Goal: Complete application form: Complete application form

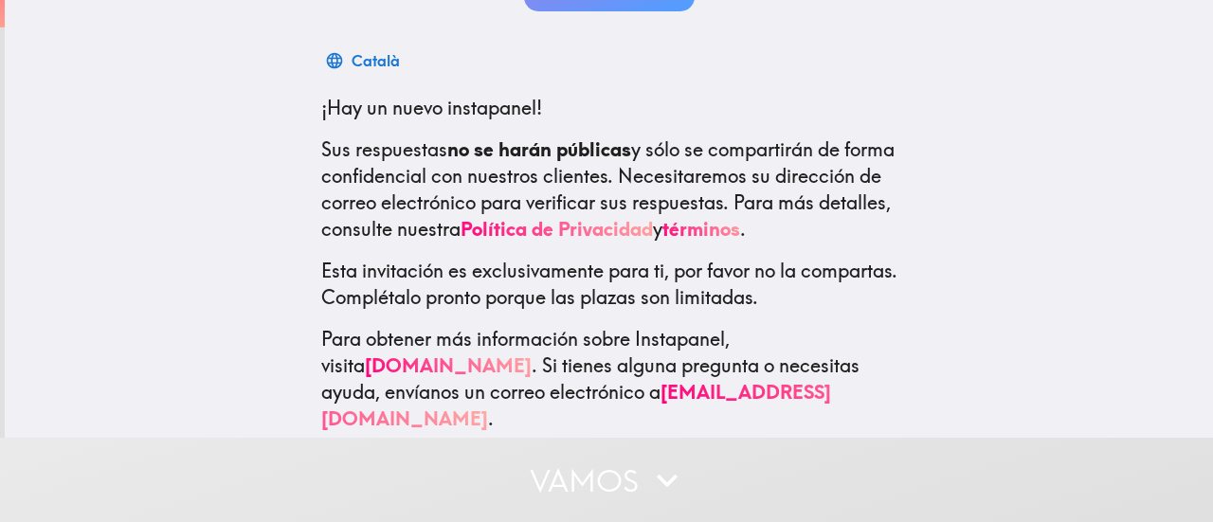
scroll to position [292, 0]
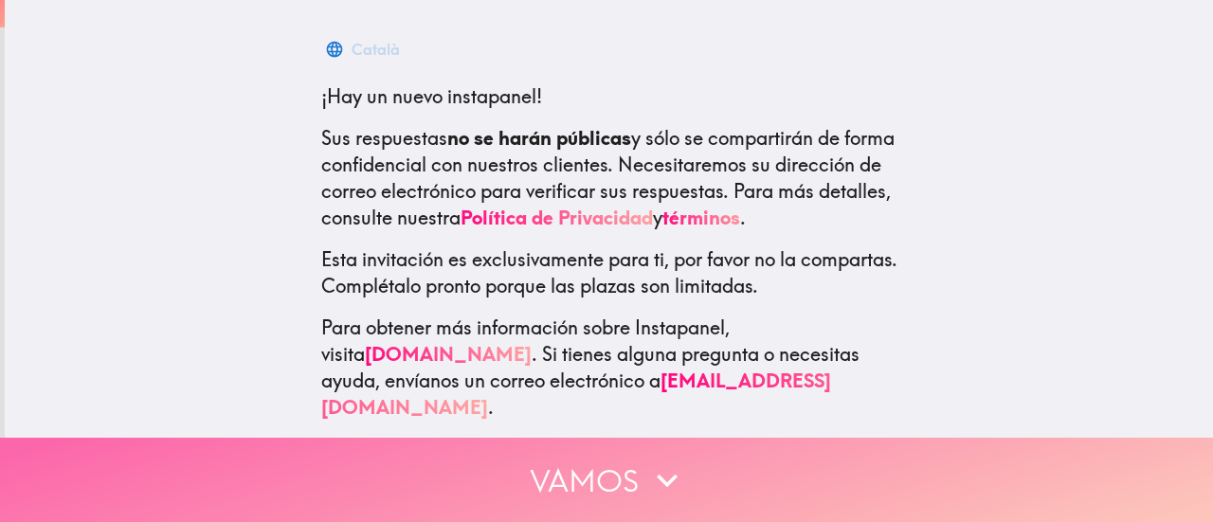
click at [601, 471] on button "Vamos" at bounding box center [606, 480] width 1213 height 84
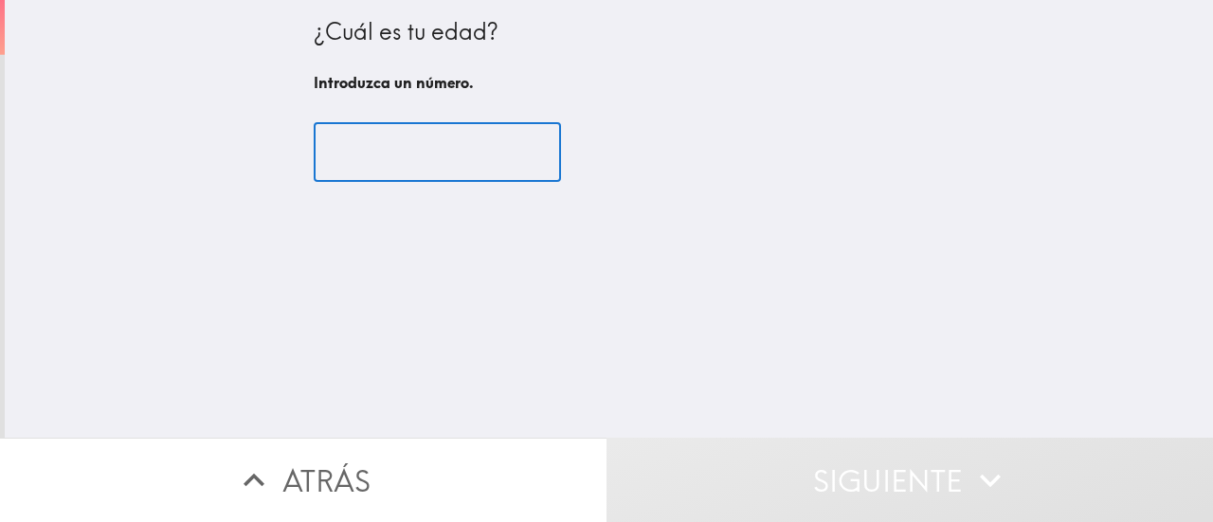
click at [350, 149] on input "number" at bounding box center [437, 152] width 247 height 59
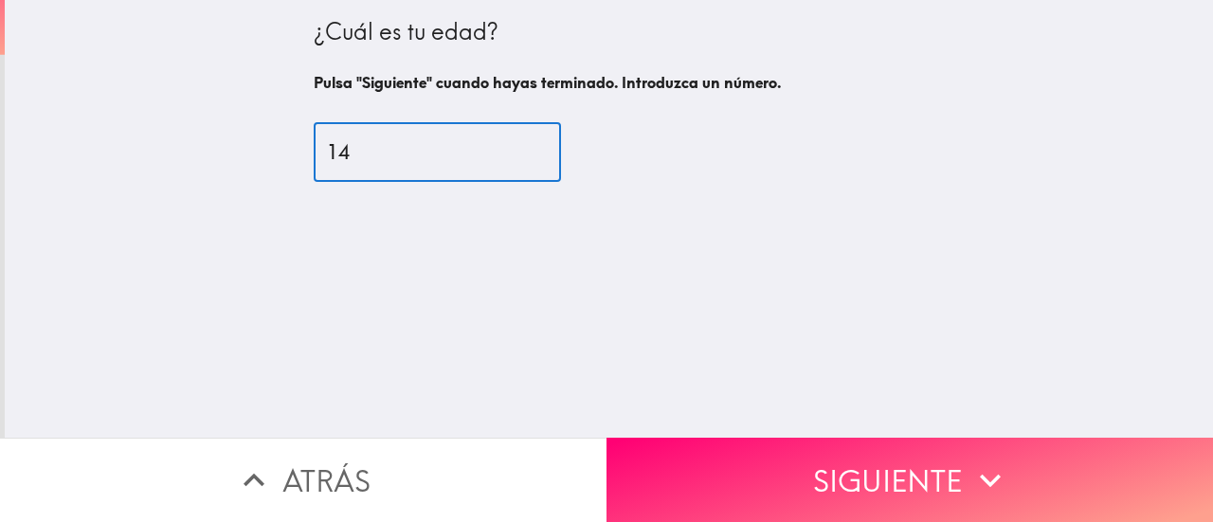
click at [460, 145] on input "14" at bounding box center [437, 152] width 247 height 59
click at [460, 145] on input "3" at bounding box center [437, 152] width 247 height 59
type input "33"
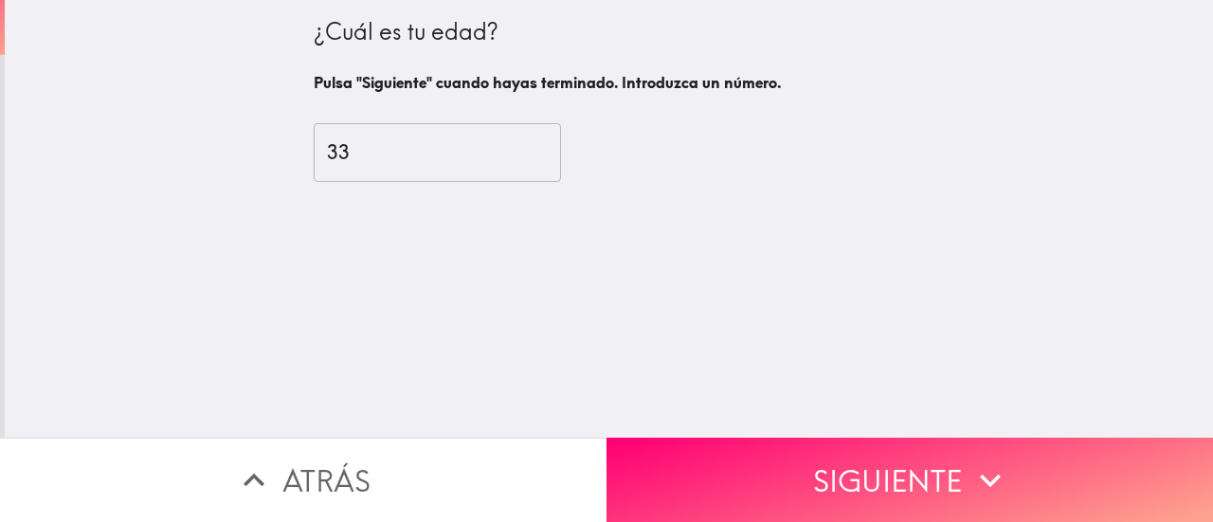
click at [621, 291] on div "¿Cuál es tu edad? Pulsa "Siguiente" cuando hayas terminado. Introduzca un númer…" at bounding box center [609, 219] width 1208 height 438
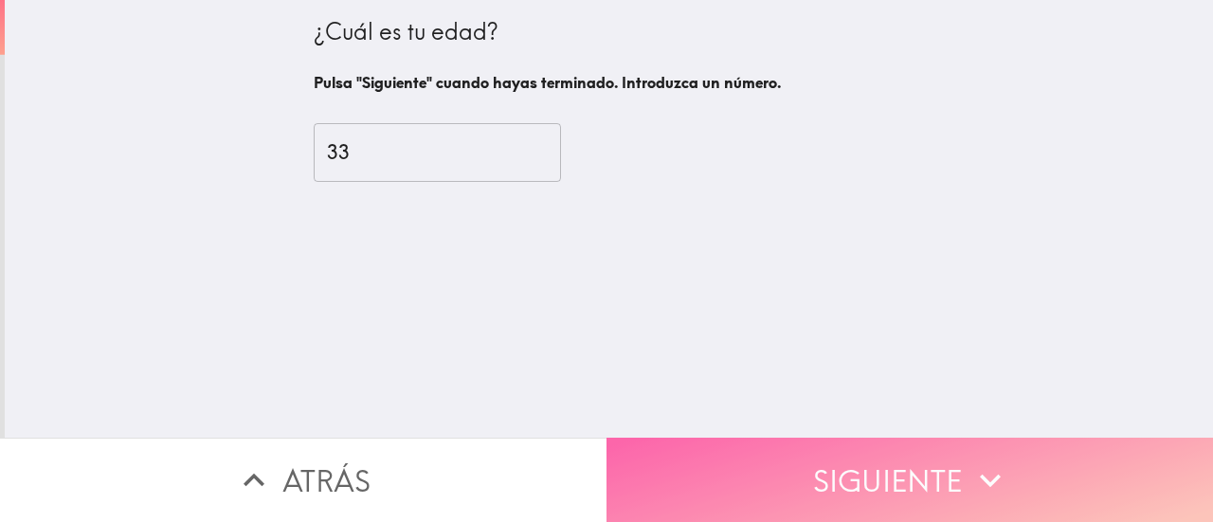
click at [775, 475] on button "Siguiente" at bounding box center [909, 480] width 606 height 84
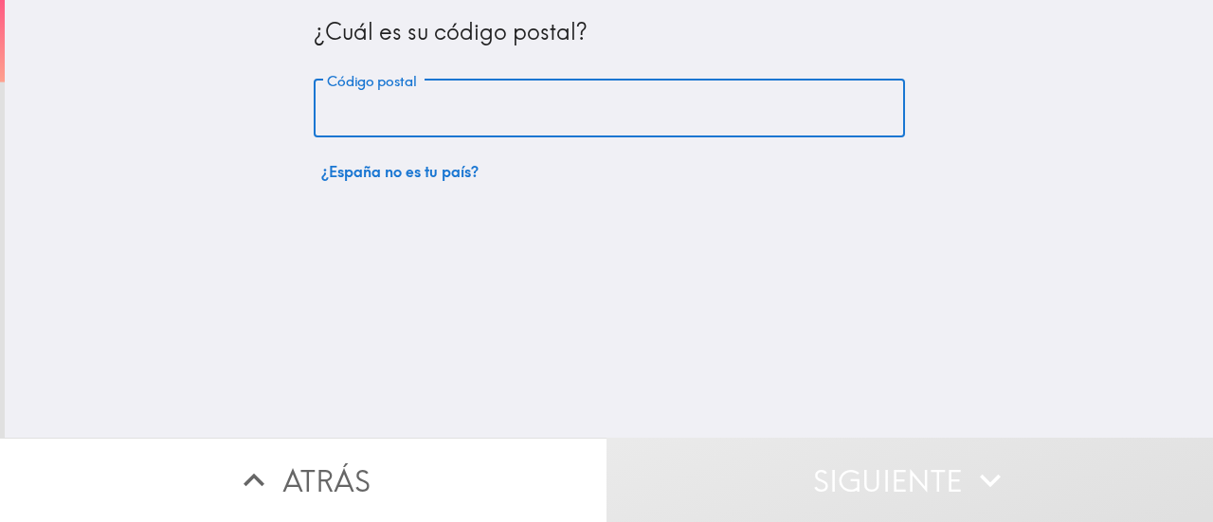
click at [409, 115] on input "Código postal" at bounding box center [609, 109] width 591 height 59
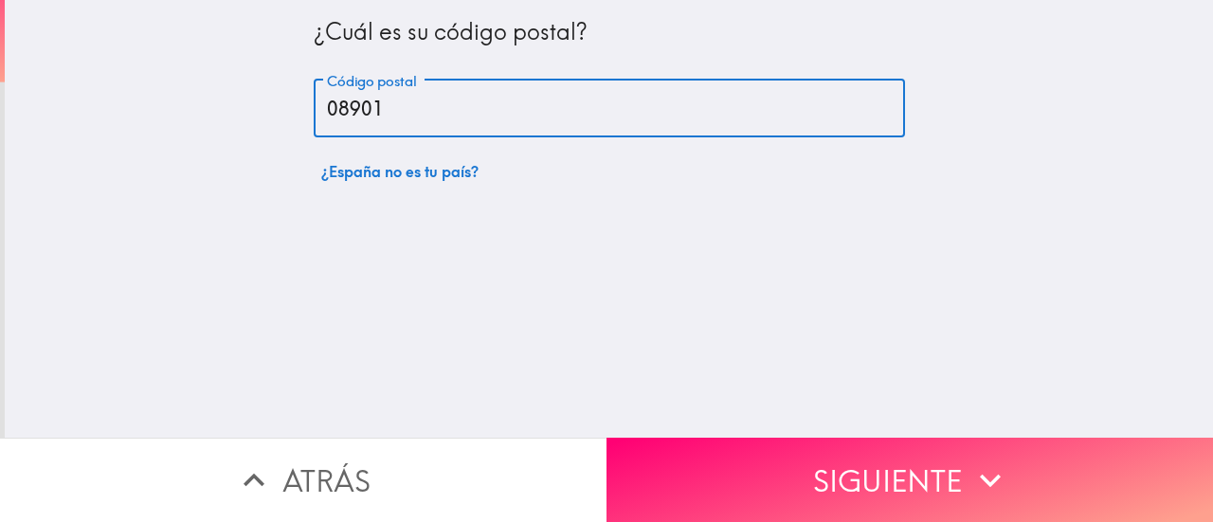
type input "08901"
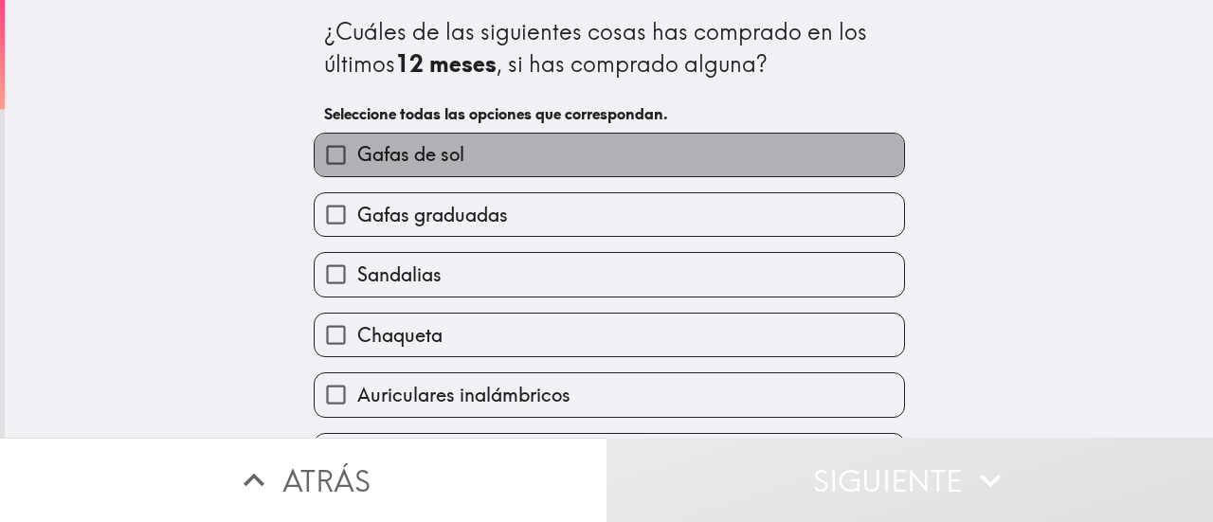
click at [434, 153] on span "Gafas de sol" at bounding box center [410, 154] width 107 height 27
click at [357, 153] on input "Gafas de sol" at bounding box center [336, 155] width 43 height 43
checkbox input "true"
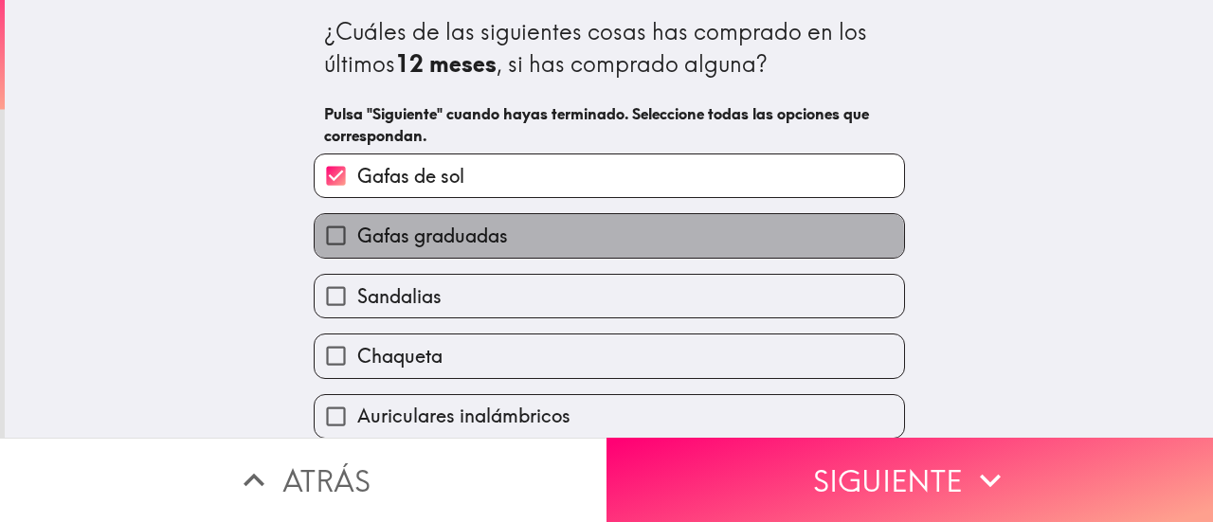
click at [437, 242] on span "Gafas graduadas" at bounding box center [432, 236] width 151 height 27
click at [357, 242] on input "Gafas graduadas" at bounding box center [336, 235] width 43 height 43
checkbox input "true"
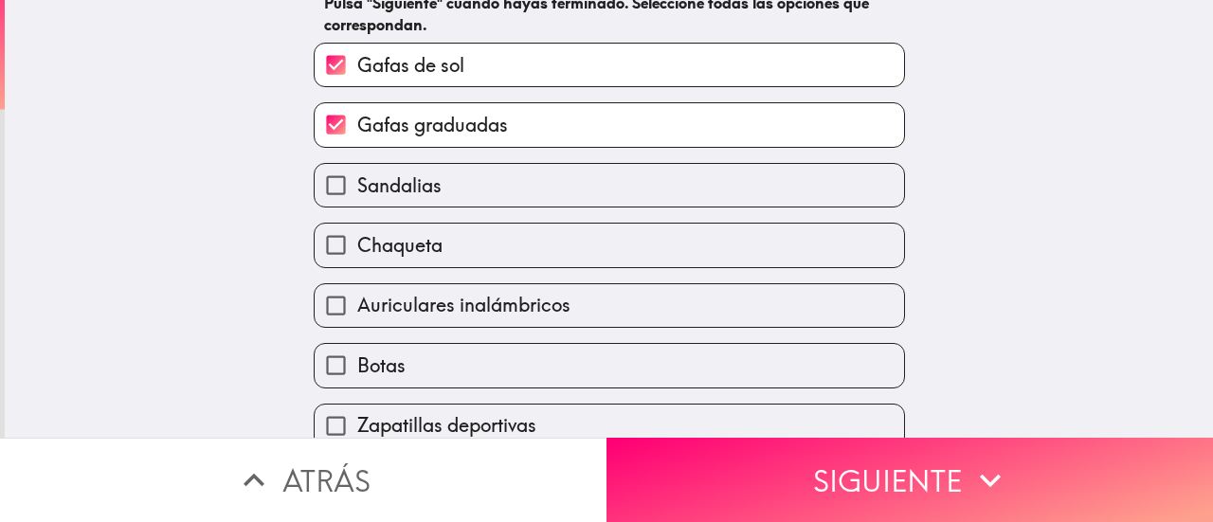
scroll to position [114, 0]
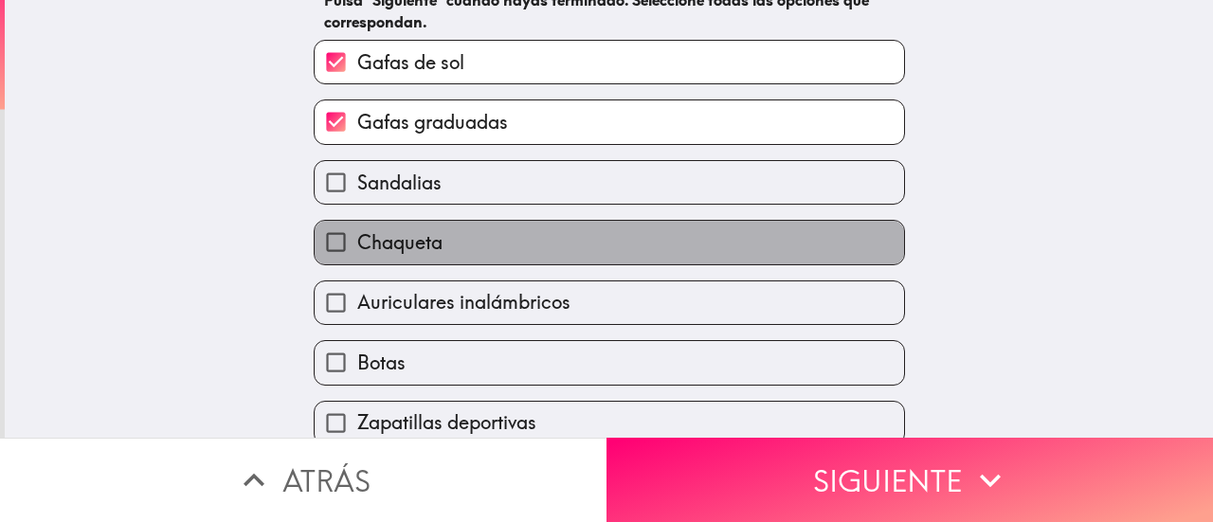
click at [418, 261] on label "Chaqueta" at bounding box center [609, 242] width 589 height 43
click at [357, 261] on input "Chaqueta" at bounding box center [336, 242] width 43 height 43
checkbox input "true"
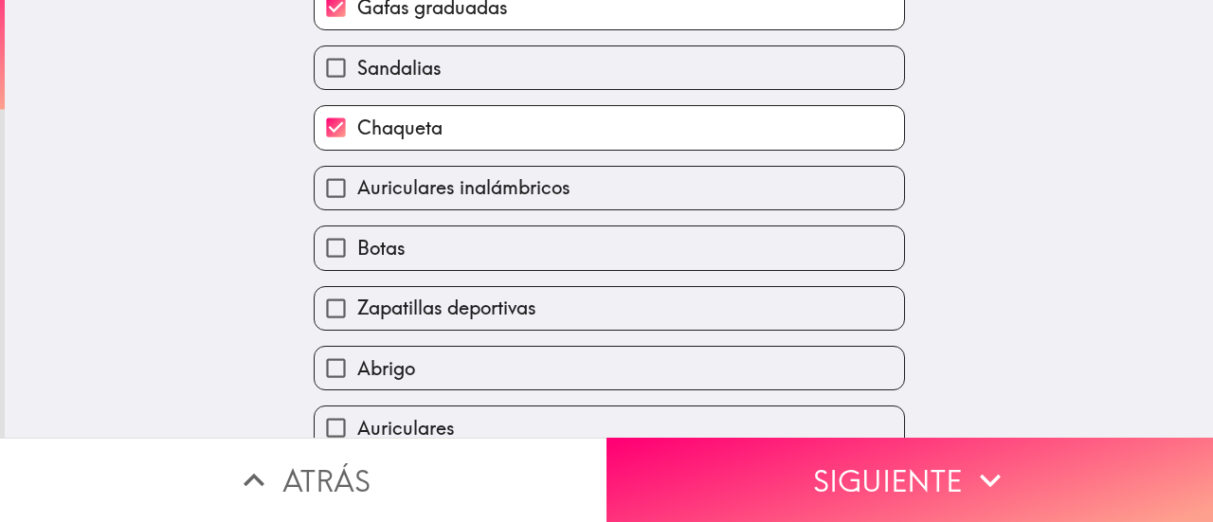
scroll to position [230, 0]
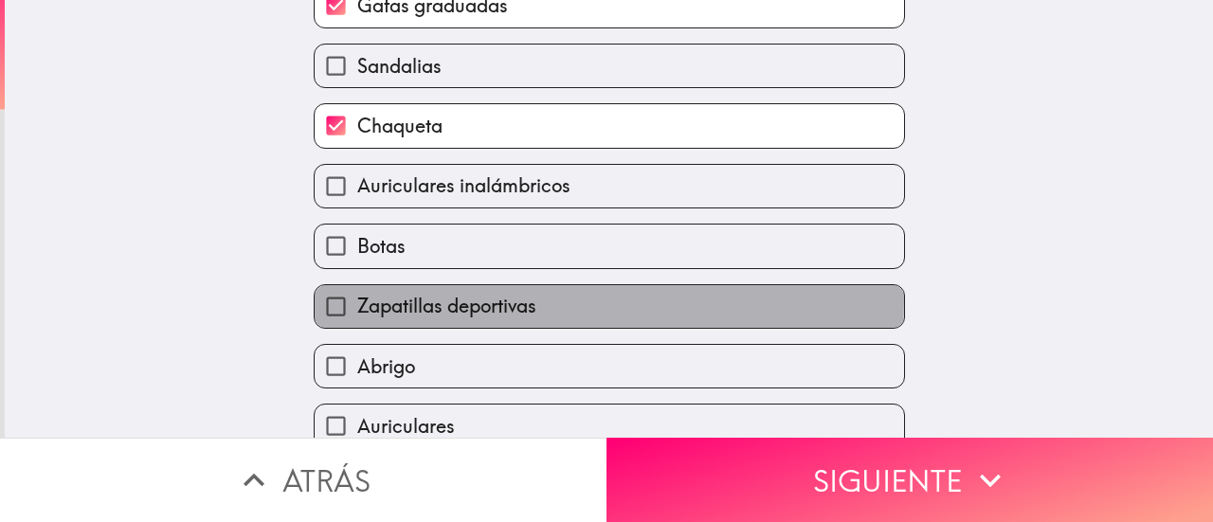
click at [410, 304] on span "Zapatillas deportivas" at bounding box center [446, 306] width 179 height 27
click at [357, 304] on input "Zapatillas deportivas" at bounding box center [336, 306] width 43 height 43
checkbox input "true"
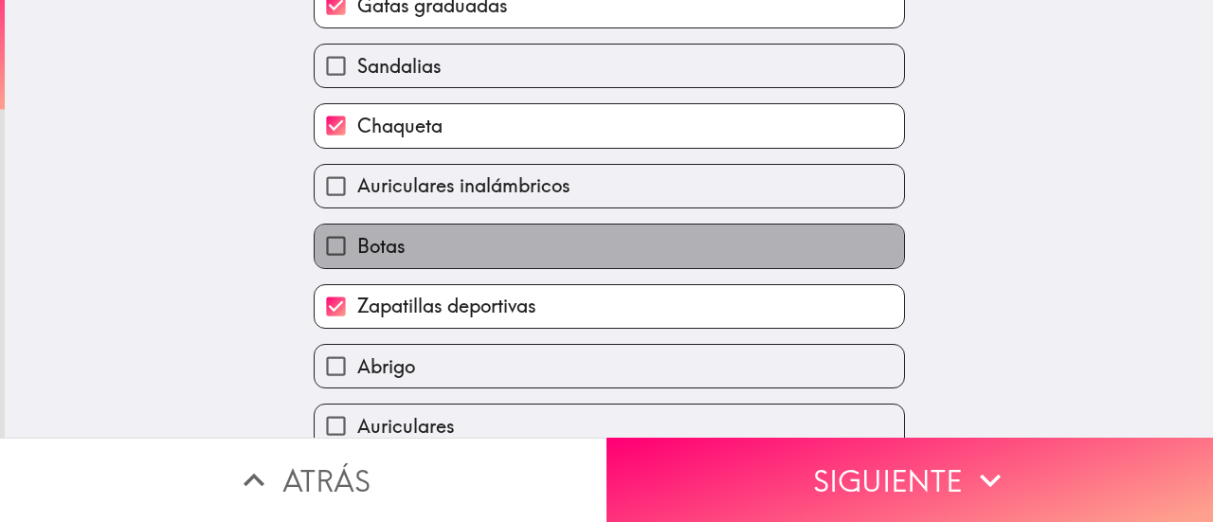
click at [369, 249] on span "Botas" at bounding box center [381, 246] width 48 height 27
click at [357, 249] on input "Botas" at bounding box center [336, 246] width 43 height 43
checkbox input "true"
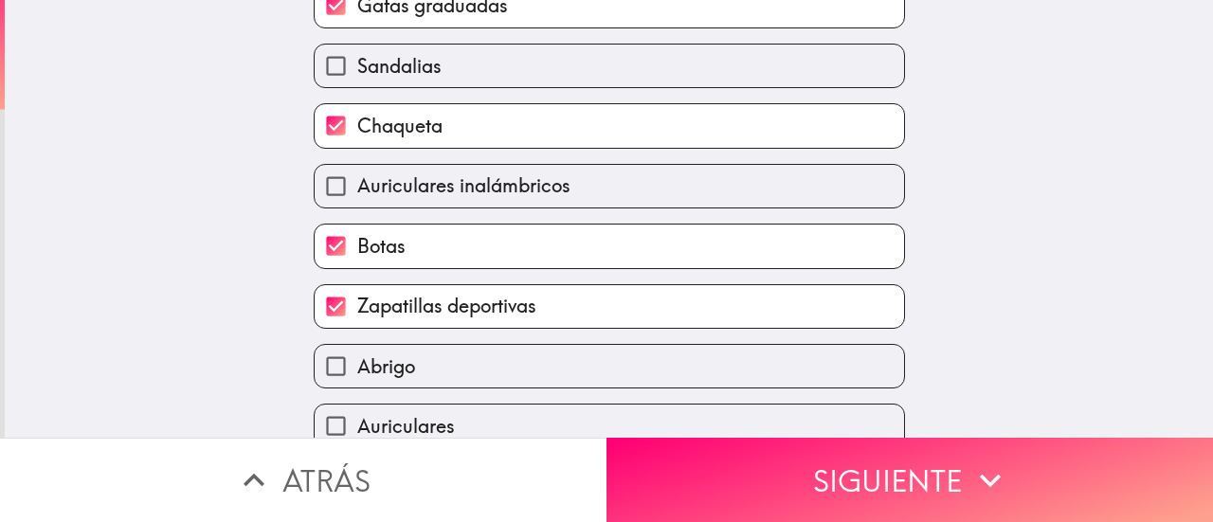
click at [390, 361] on span "Abrigo" at bounding box center [386, 366] width 58 height 27
click at [357, 361] on input "Abrigo" at bounding box center [336, 366] width 43 height 43
checkbox input "true"
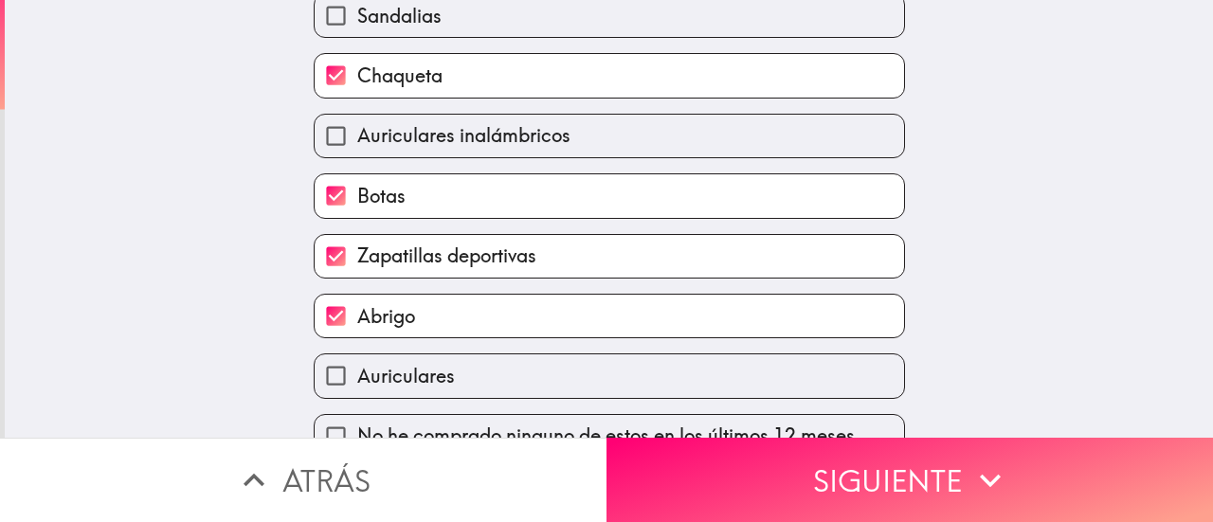
scroll to position [281, 0]
click at [413, 168] on div "Botas" at bounding box center [601, 187] width 606 height 60
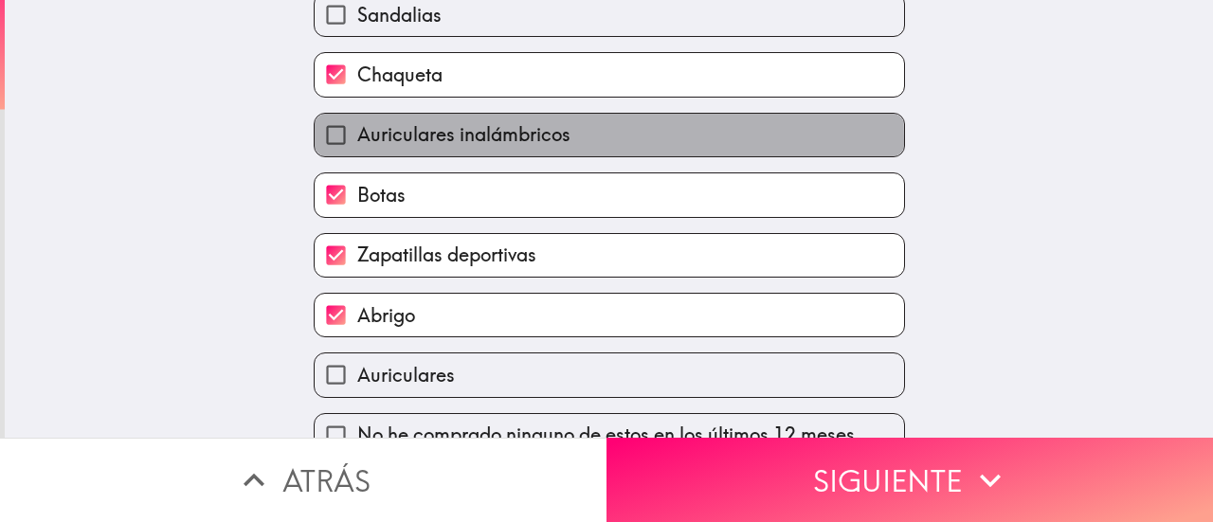
click at [397, 143] on span "Auriculares inalámbricos" at bounding box center [463, 134] width 213 height 27
click at [357, 143] on input "Auriculares inalámbricos" at bounding box center [336, 135] width 43 height 43
checkbox input "true"
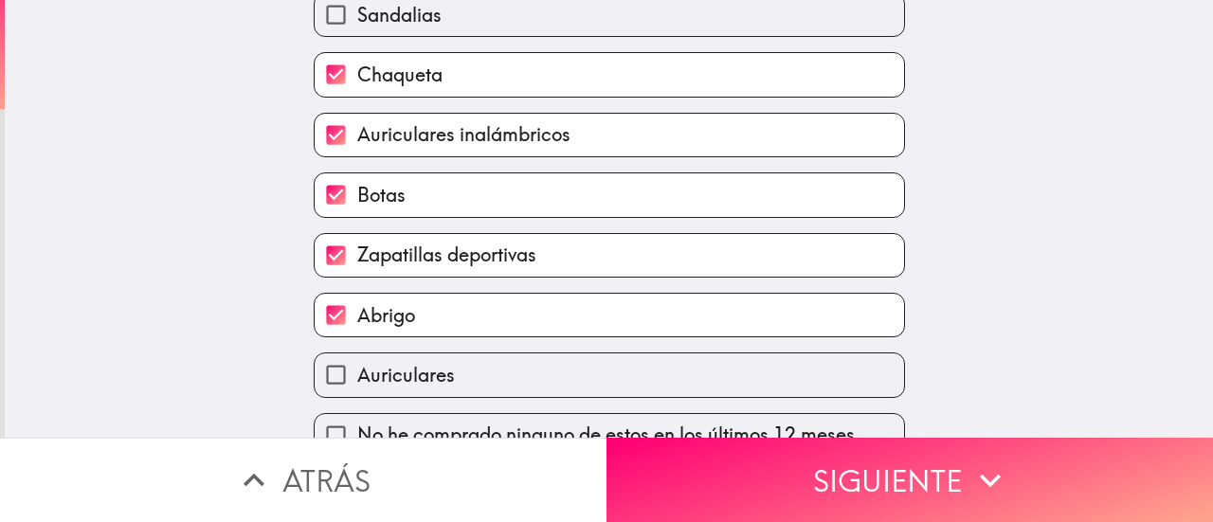
scroll to position [321, 0]
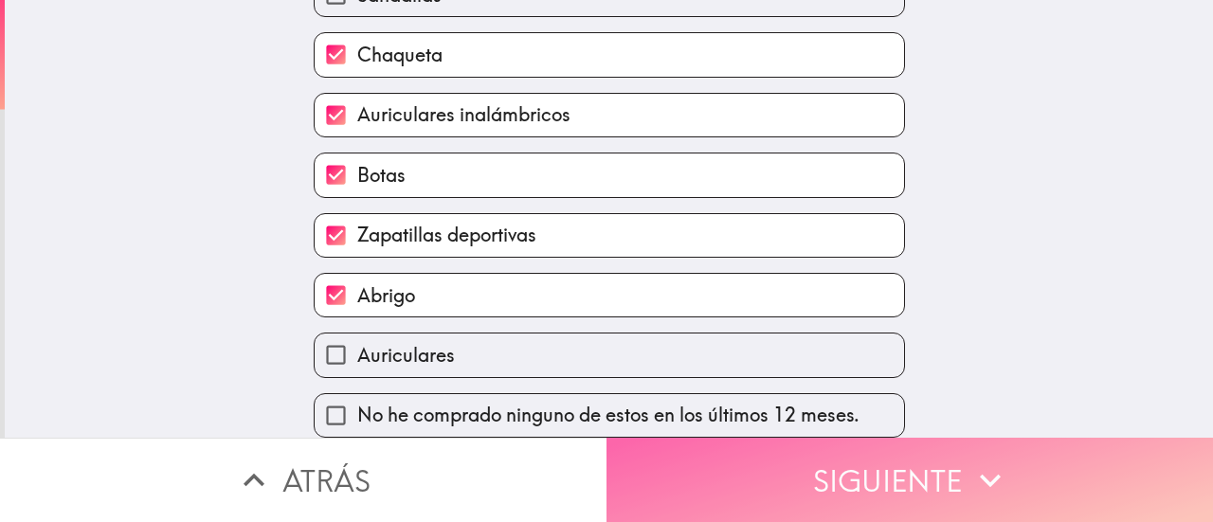
click at [726, 438] on button "Siguiente" at bounding box center [909, 480] width 606 height 84
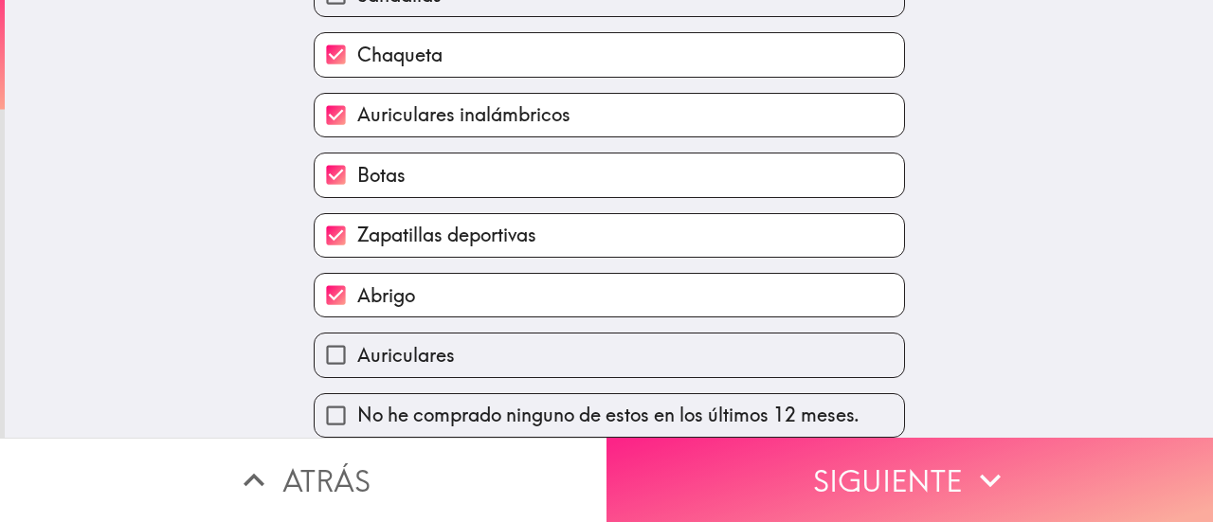
scroll to position [77, 0]
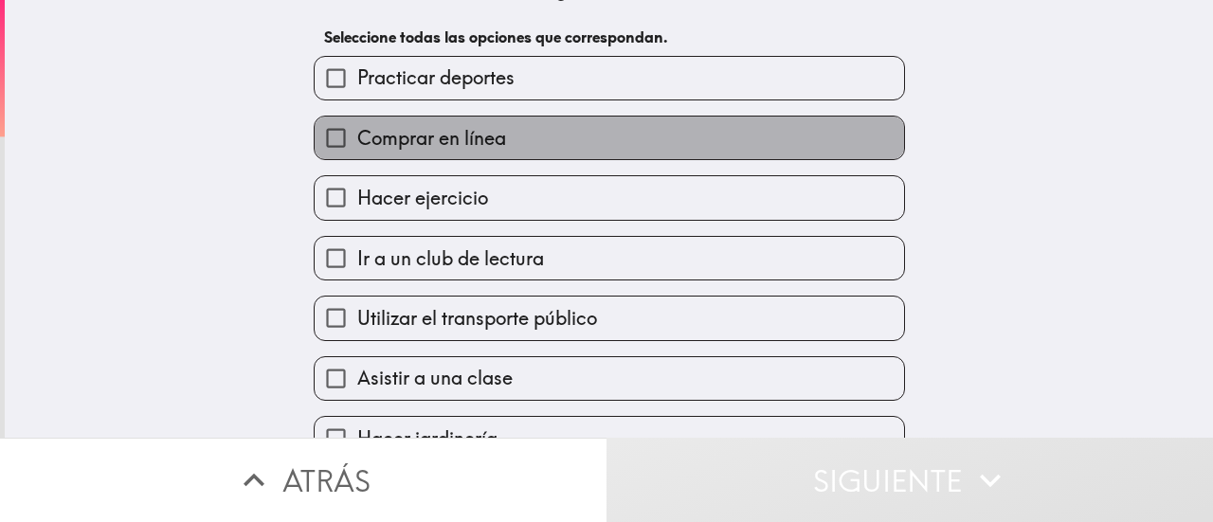
click at [455, 155] on label "Comprar en línea" at bounding box center [609, 138] width 589 height 43
click at [357, 155] on input "Comprar en línea" at bounding box center [336, 138] width 43 height 43
checkbox input "true"
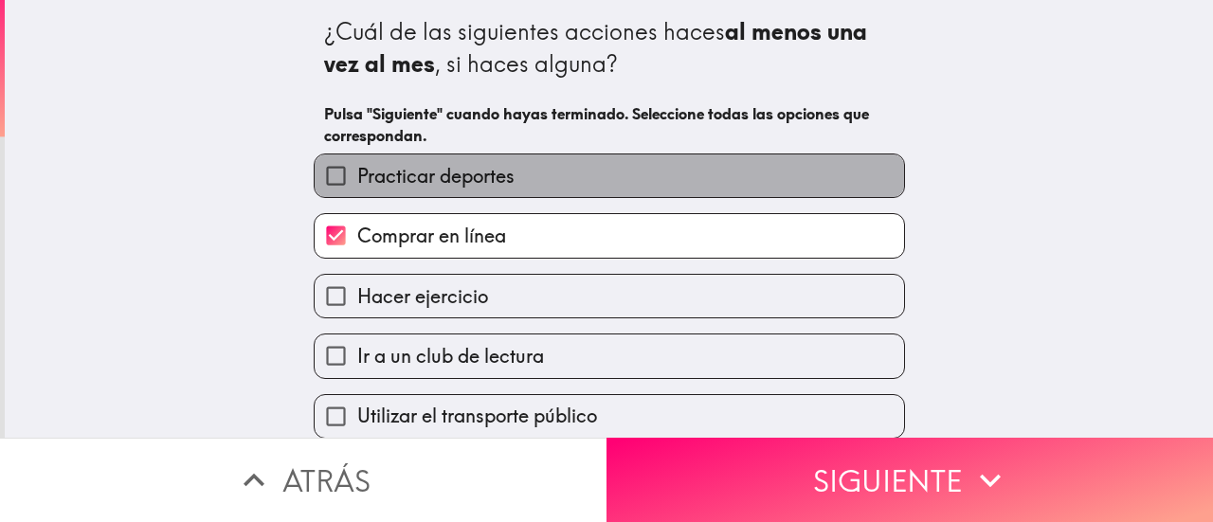
click at [462, 185] on span "Practicar deportes" at bounding box center [435, 176] width 157 height 27
click at [357, 185] on input "Practicar deportes" at bounding box center [336, 175] width 43 height 43
checkbox input "true"
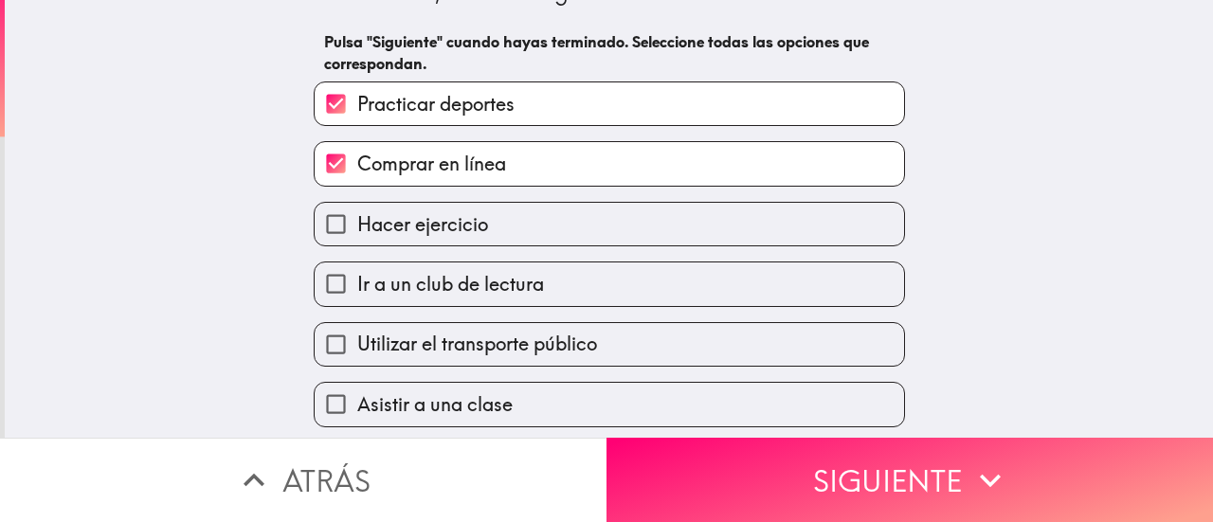
scroll to position [74, 0]
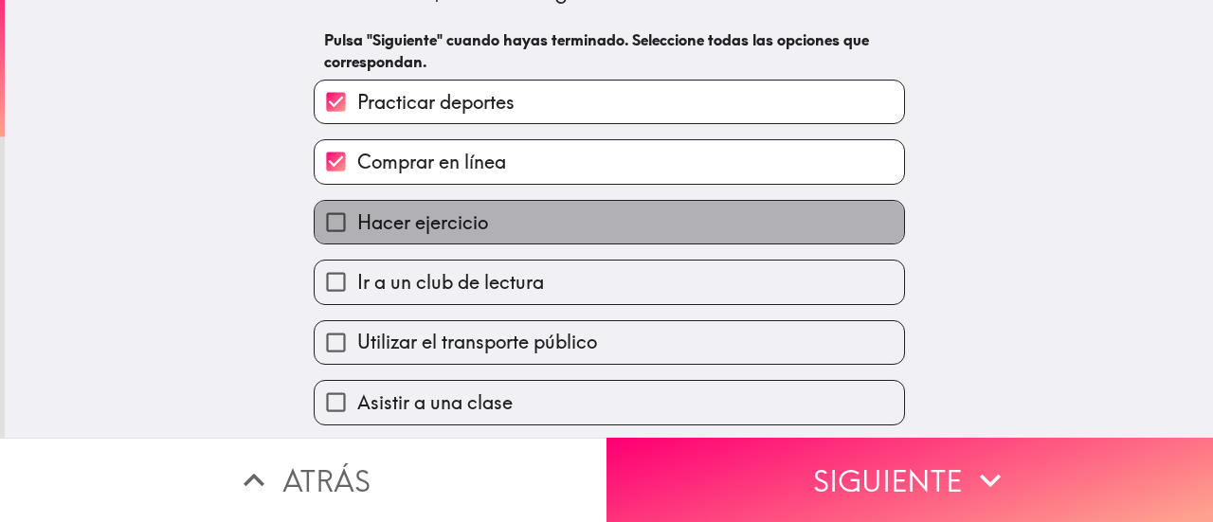
click at [440, 209] on span "Hacer ejercicio" at bounding box center [422, 222] width 131 height 27
click at [357, 209] on input "Hacer ejercicio" at bounding box center [336, 222] width 43 height 43
checkbox input "true"
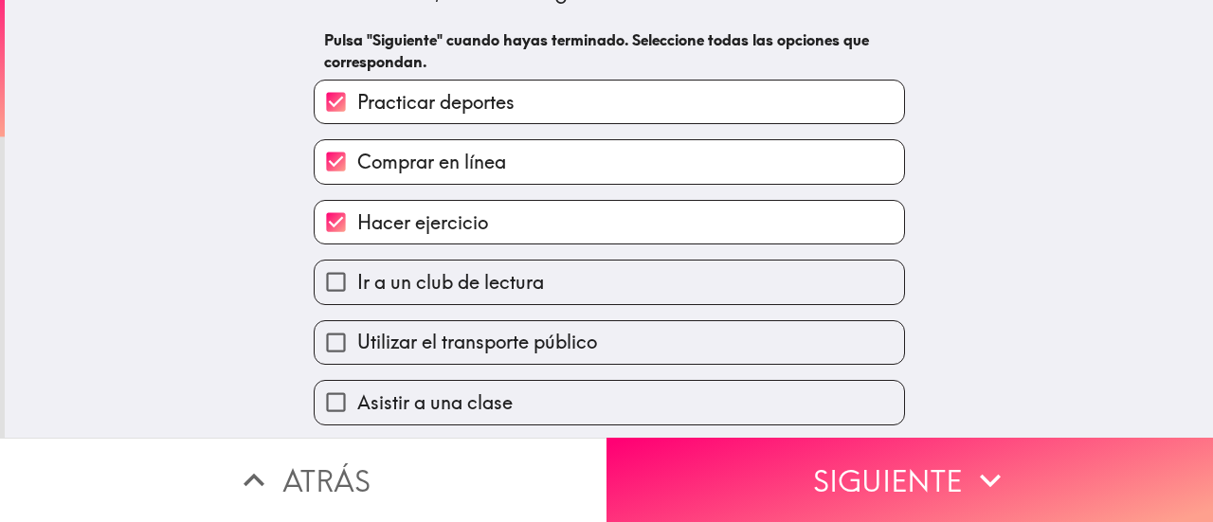
click at [418, 128] on div "Comprar en línea" at bounding box center [601, 154] width 606 height 60
click at [387, 96] on span "Practicar deportes" at bounding box center [435, 102] width 157 height 27
click at [357, 96] on input "Practicar deportes" at bounding box center [336, 102] width 43 height 43
checkbox input "false"
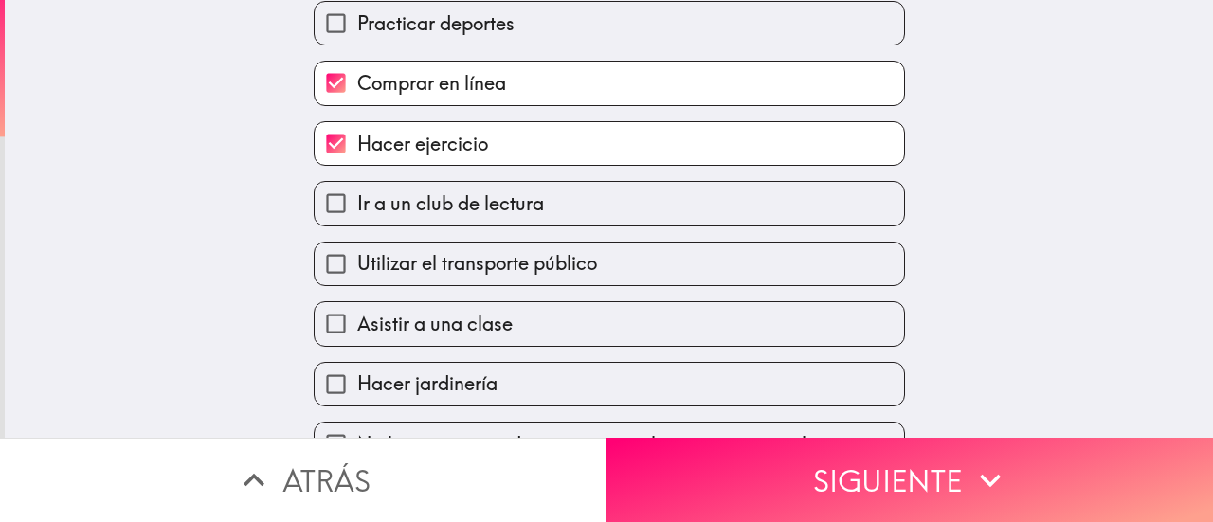
click at [455, 286] on div "Utilizar el transporte público" at bounding box center [609, 264] width 591 height 45
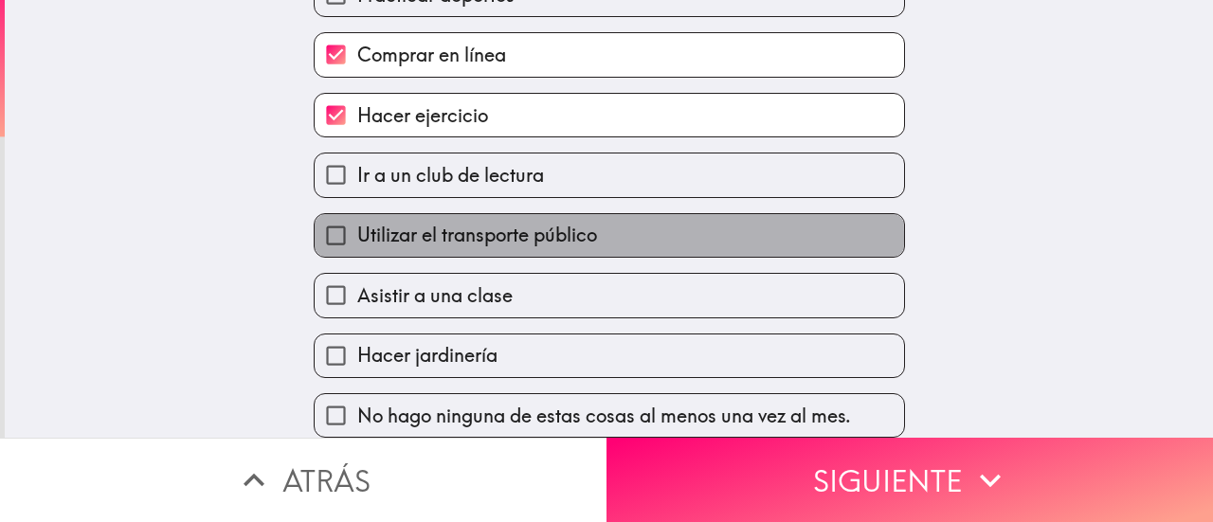
click at [417, 222] on span "Utilizar el transporte público" at bounding box center [477, 235] width 240 height 27
click at [357, 221] on input "Utilizar el transporte público" at bounding box center [336, 235] width 43 height 43
checkbox input "true"
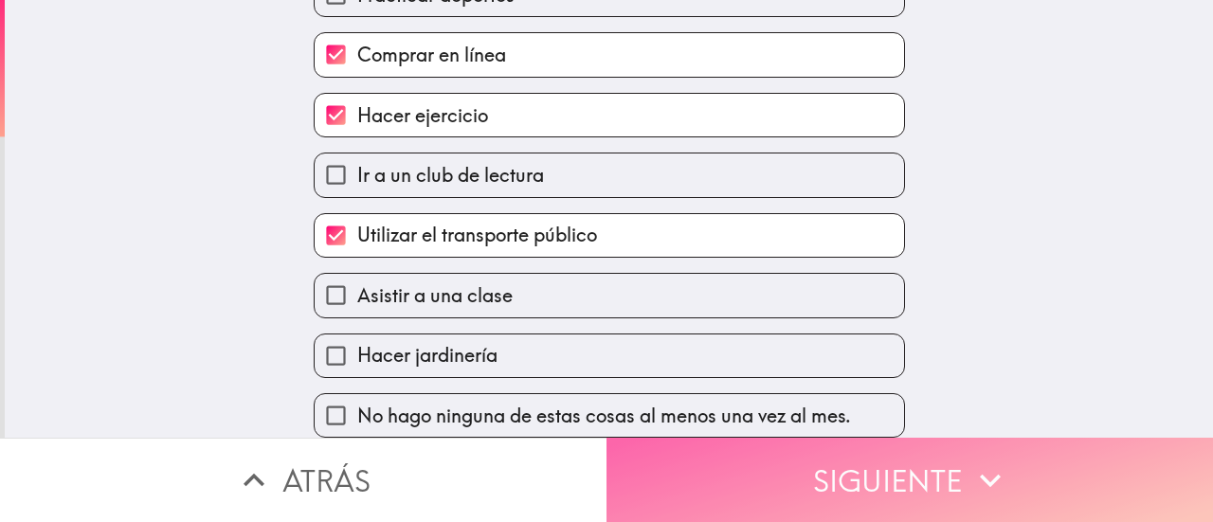
click at [703, 476] on button "Siguiente" at bounding box center [909, 480] width 606 height 84
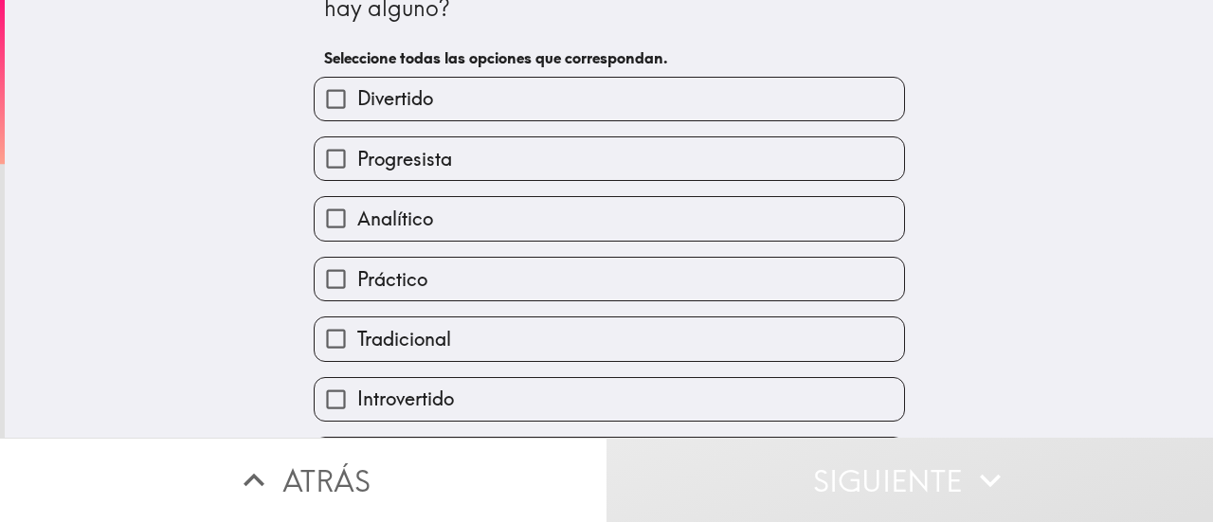
scroll to position [61, 0]
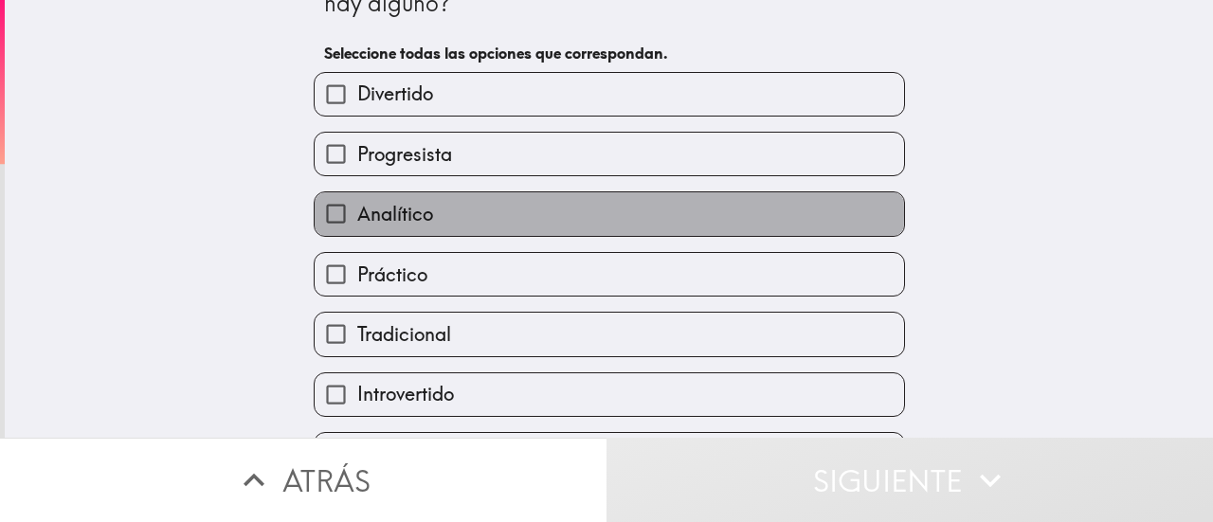
click at [402, 215] on span "Analítico" at bounding box center [395, 214] width 76 height 27
click at [357, 215] on input "Analítico" at bounding box center [336, 213] width 43 height 43
checkbox input "true"
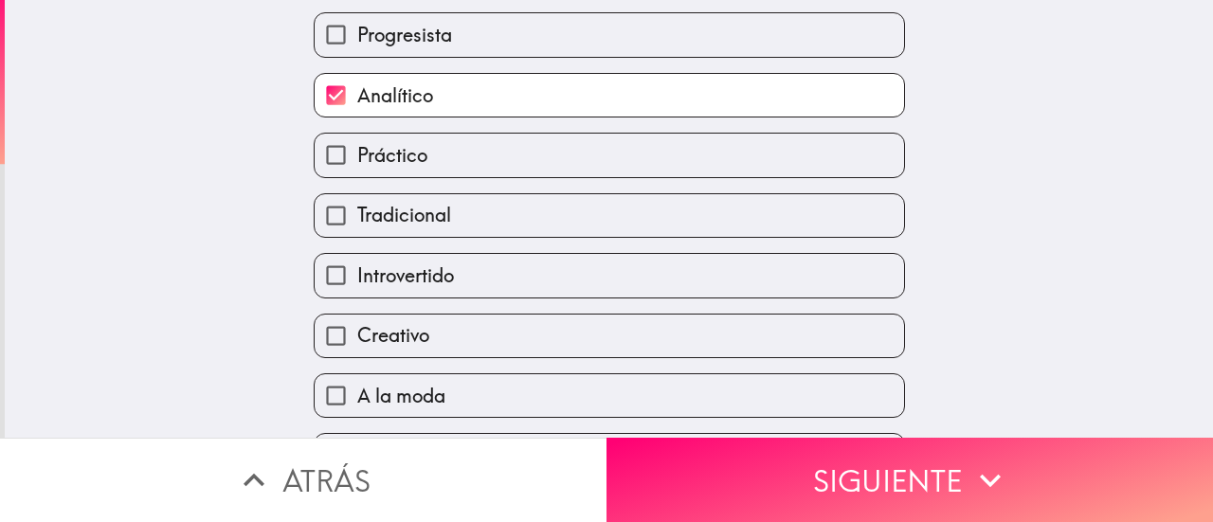
scroll to position [321, 0]
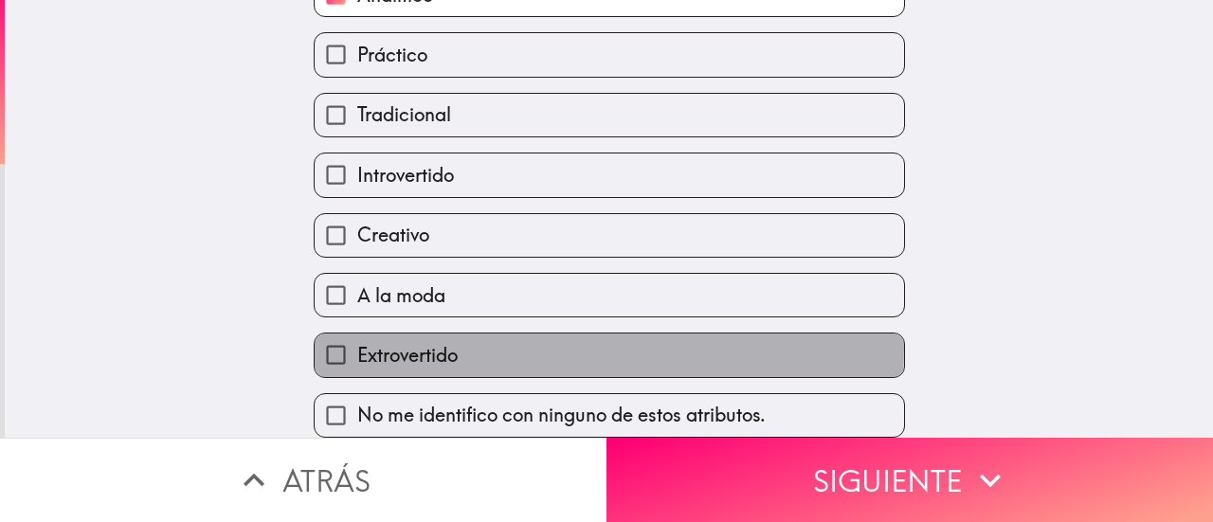
click at [385, 342] on span "Extrovertido" at bounding box center [407, 355] width 100 height 27
click at [357, 333] on input "Extrovertido" at bounding box center [336, 354] width 43 height 43
checkbox input "true"
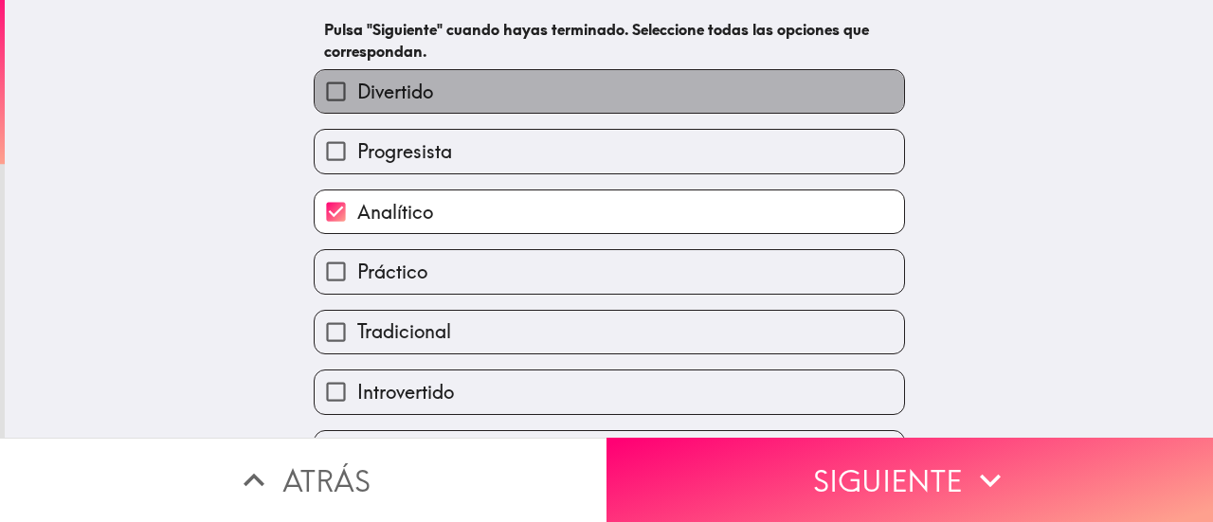
click at [381, 87] on span "Divertido" at bounding box center [395, 92] width 76 height 27
click at [357, 87] on input "Divertido" at bounding box center [336, 91] width 43 height 43
checkbox input "true"
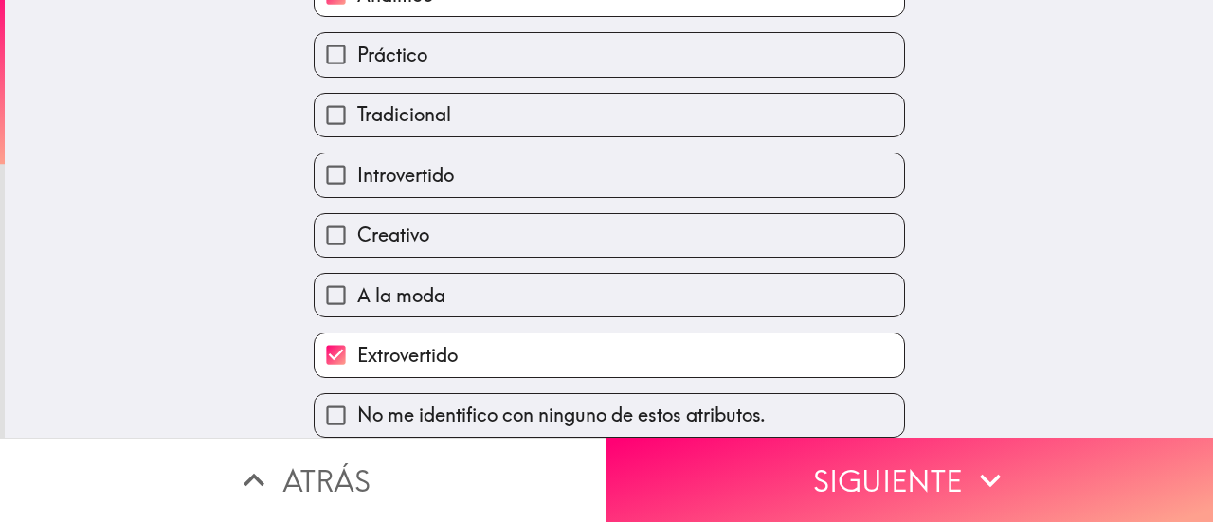
scroll to position [0, 0]
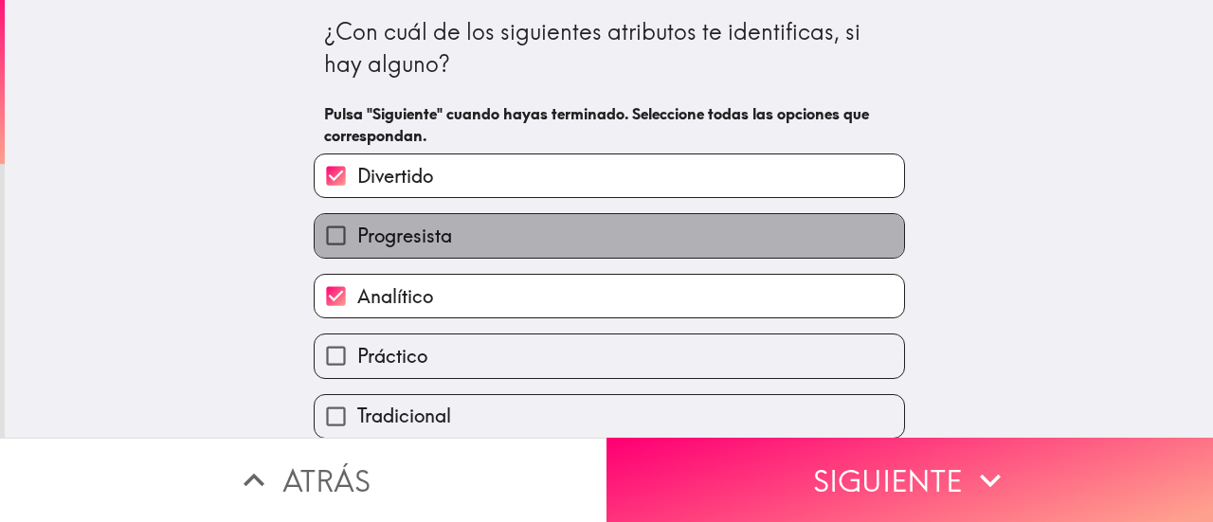
click at [419, 225] on span "Progresista" at bounding box center [404, 236] width 95 height 27
click at [357, 225] on input "Progresista" at bounding box center [336, 235] width 43 height 43
checkbox input "true"
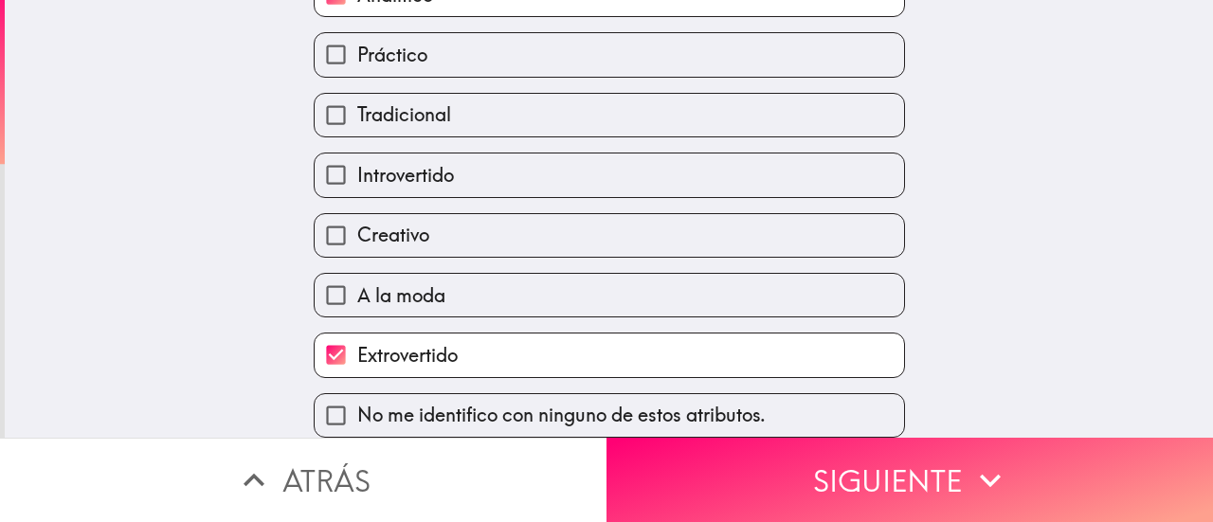
scroll to position [321, 0]
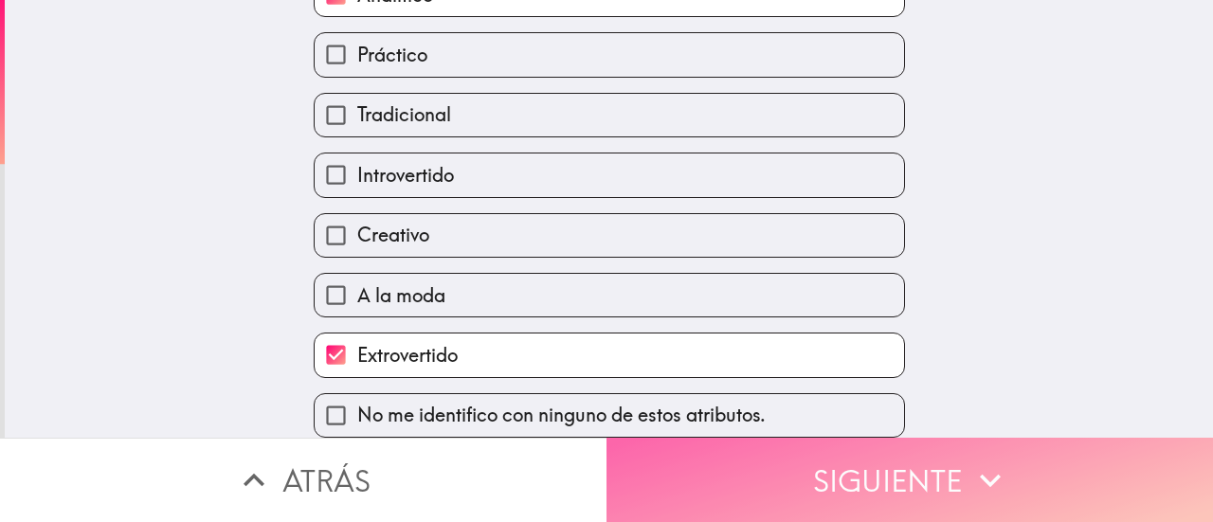
click at [768, 439] on button "Siguiente" at bounding box center [909, 480] width 606 height 84
